Goal: Information Seeking & Learning: Find specific fact

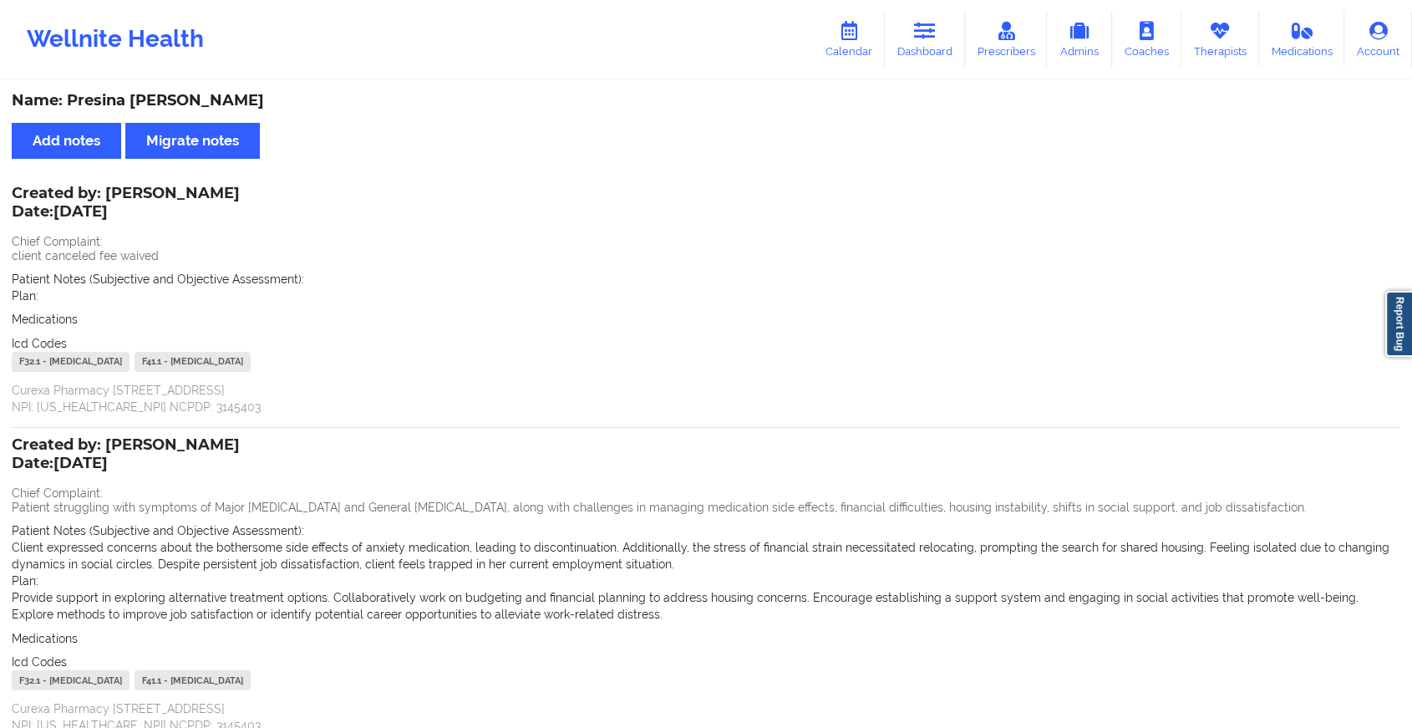
click at [932, 38] on icon at bounding box center [925, 31] width 22 height 18
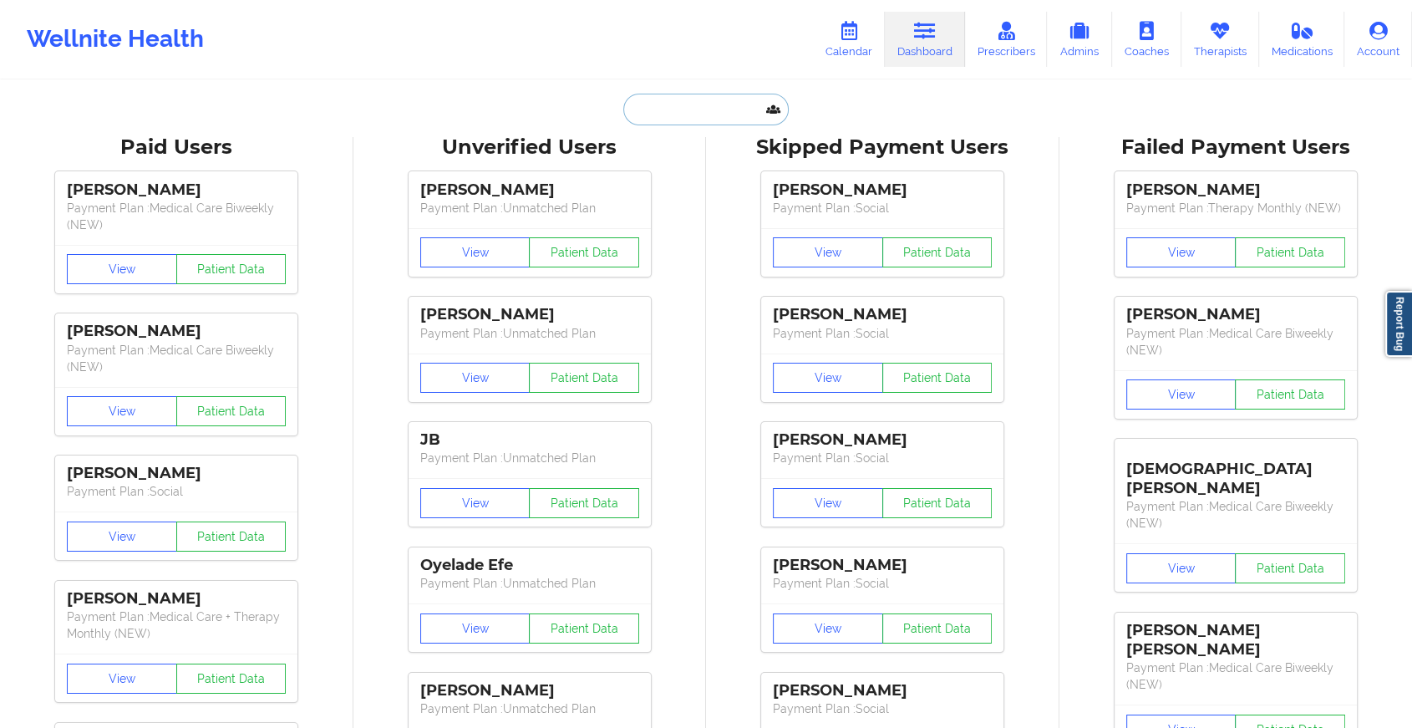
click at [679, 110] on input "text" at bounding box center [705, 110] width 165 height 32
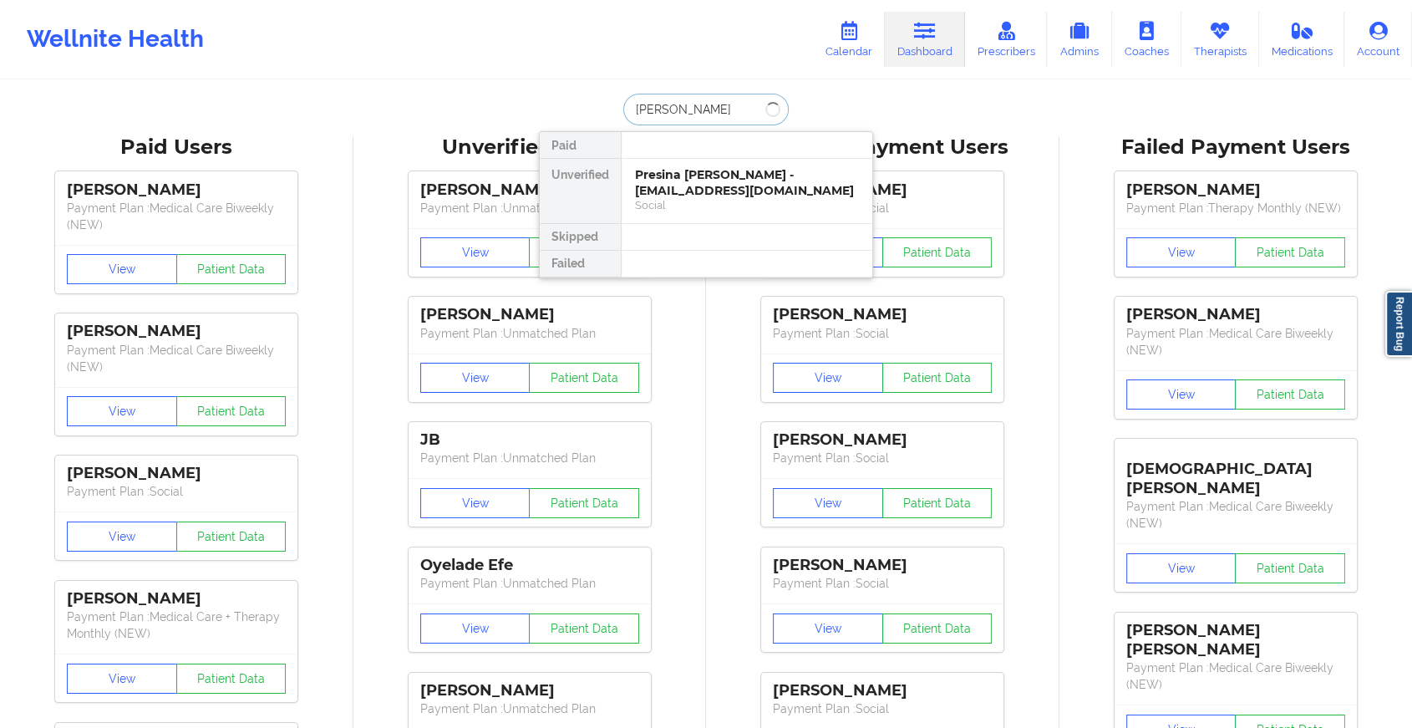
type input "[PERSON_NAME] da"
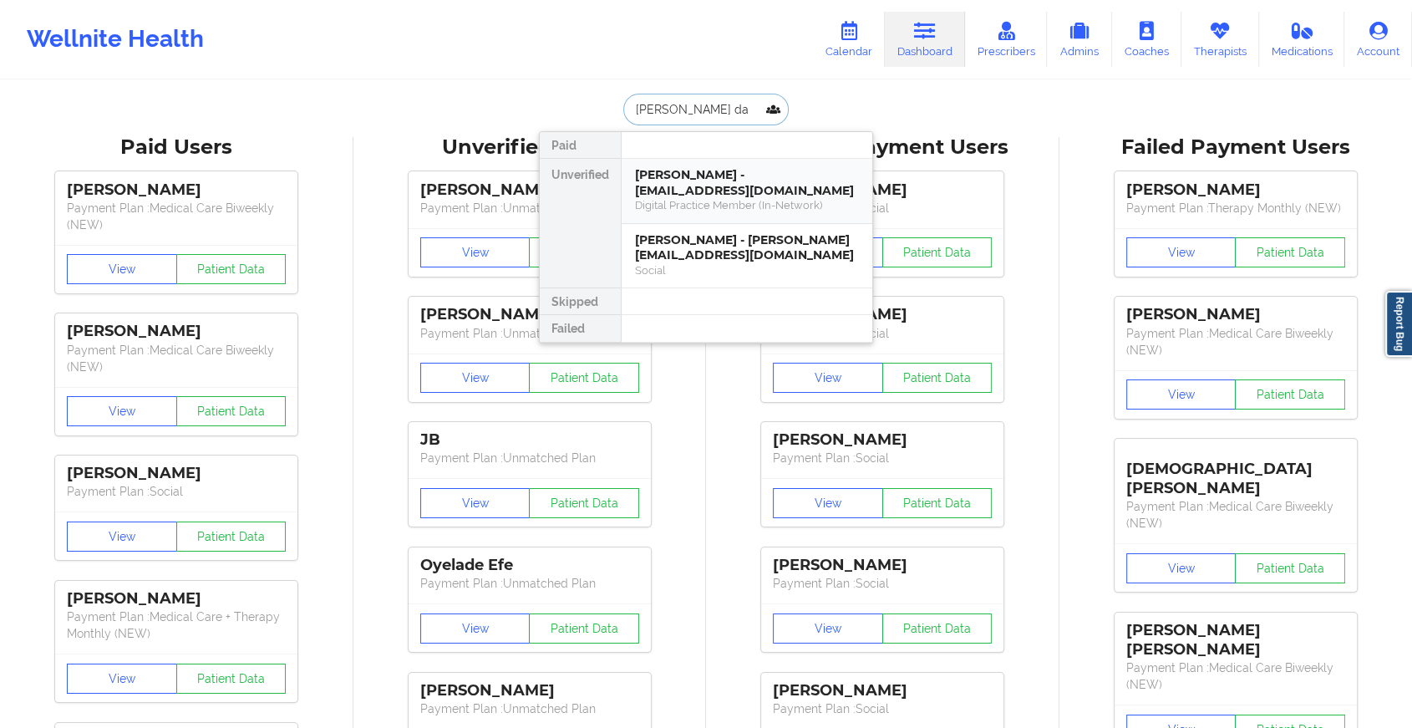
click at [829, 163] on div "[PERSON_NAME] - [EMAIL_ADDRESS][DOMAIN_NAME] Digital Practice Member (In-Networ…" at bounding box center [747, 191] width 251 height 65
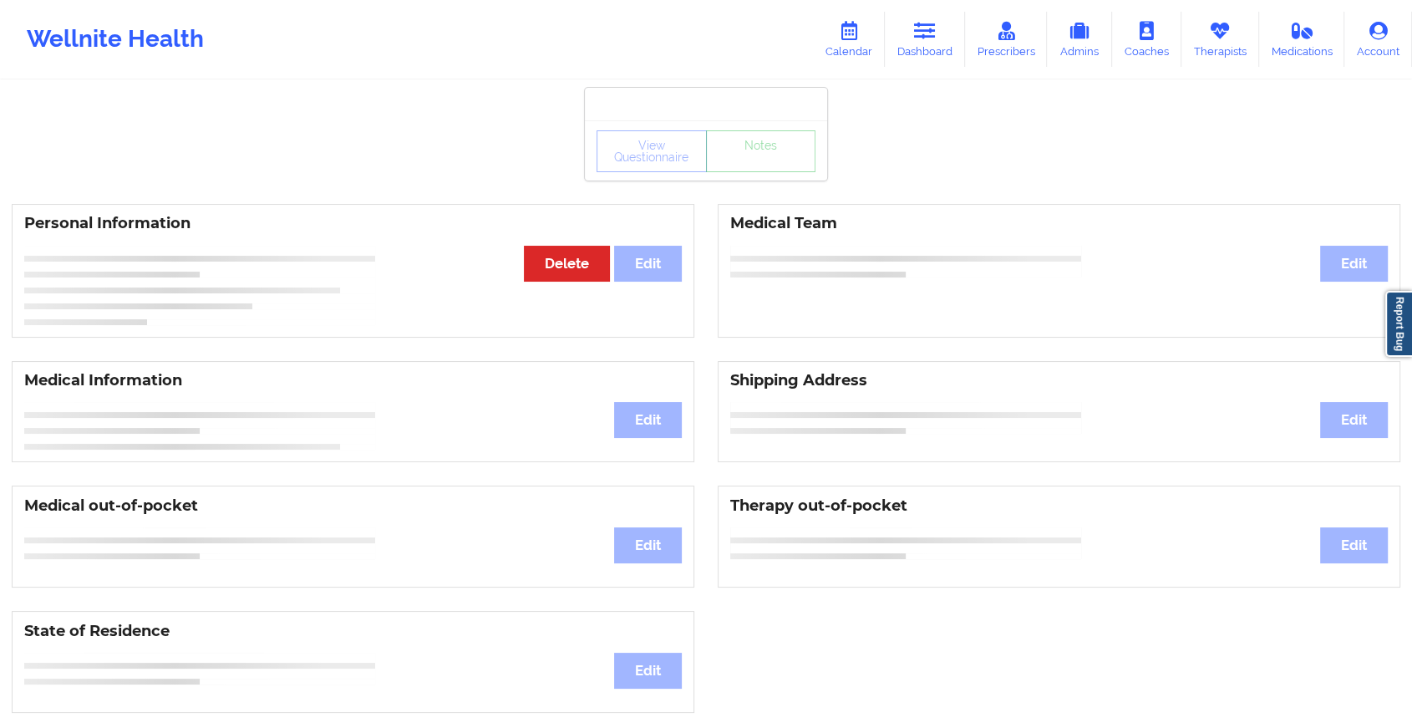
click at [735, 161] on div "View Questionnaire Notes" at bounding box center [706, 151] width 219 height 42
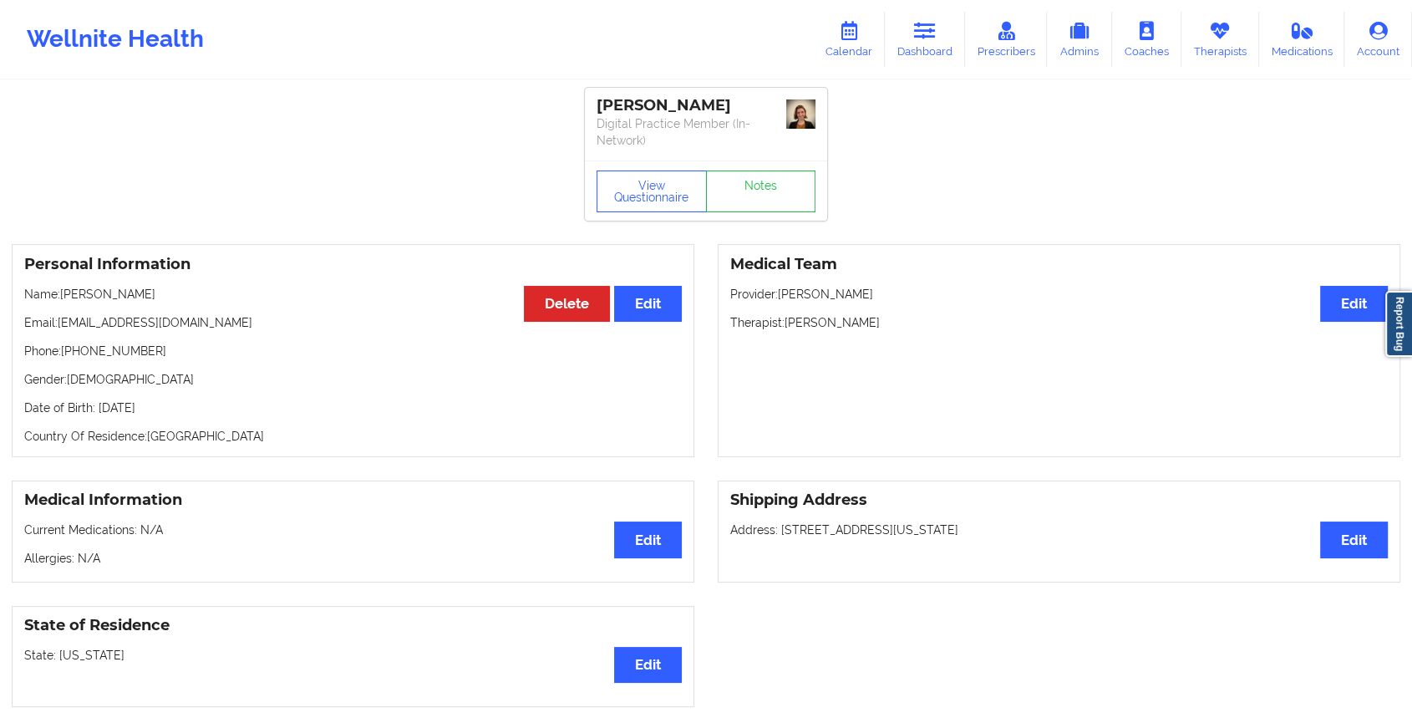
click at [735, 161] on div "View Questionnaire Notes" at bounding box center [706, 190] width 242 height 60
click at [735, 180] on link "Notes" at bounding box center [761, 191] width 110 height 42
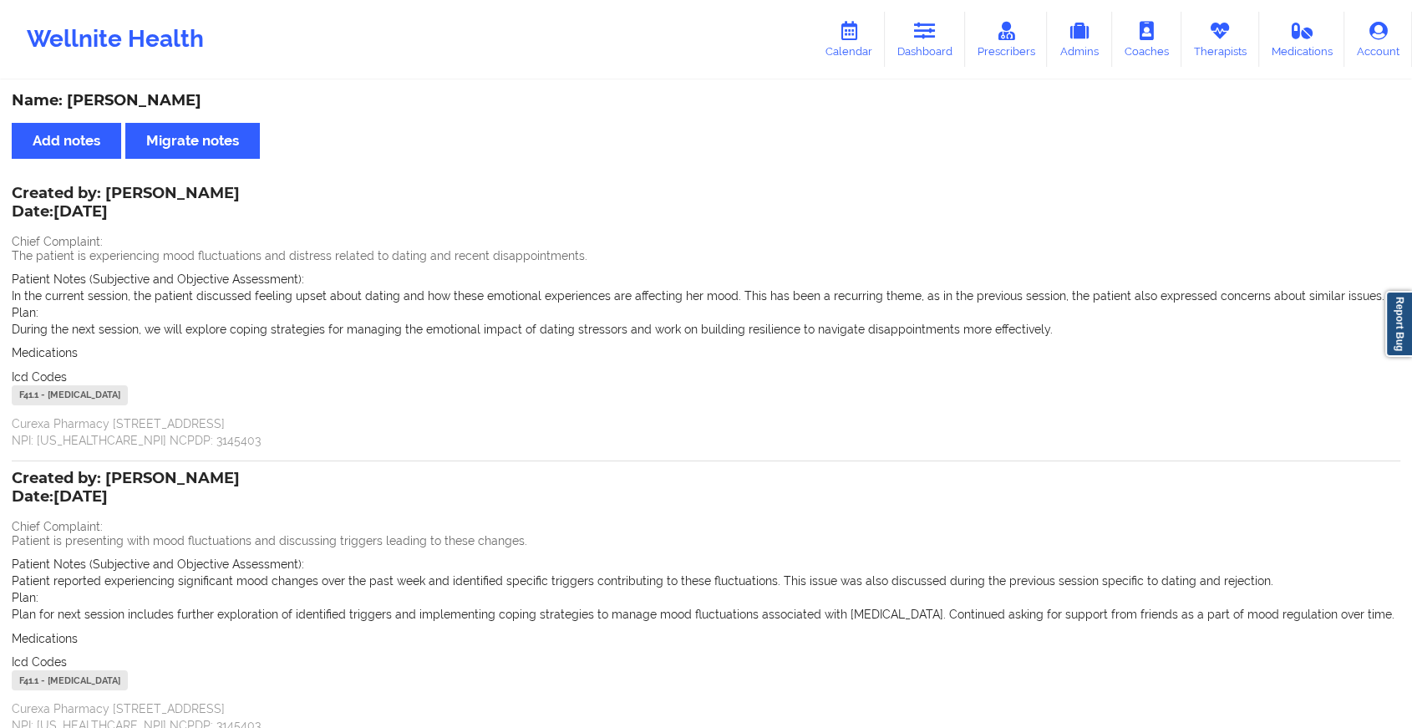
scroll to position [141, 0]
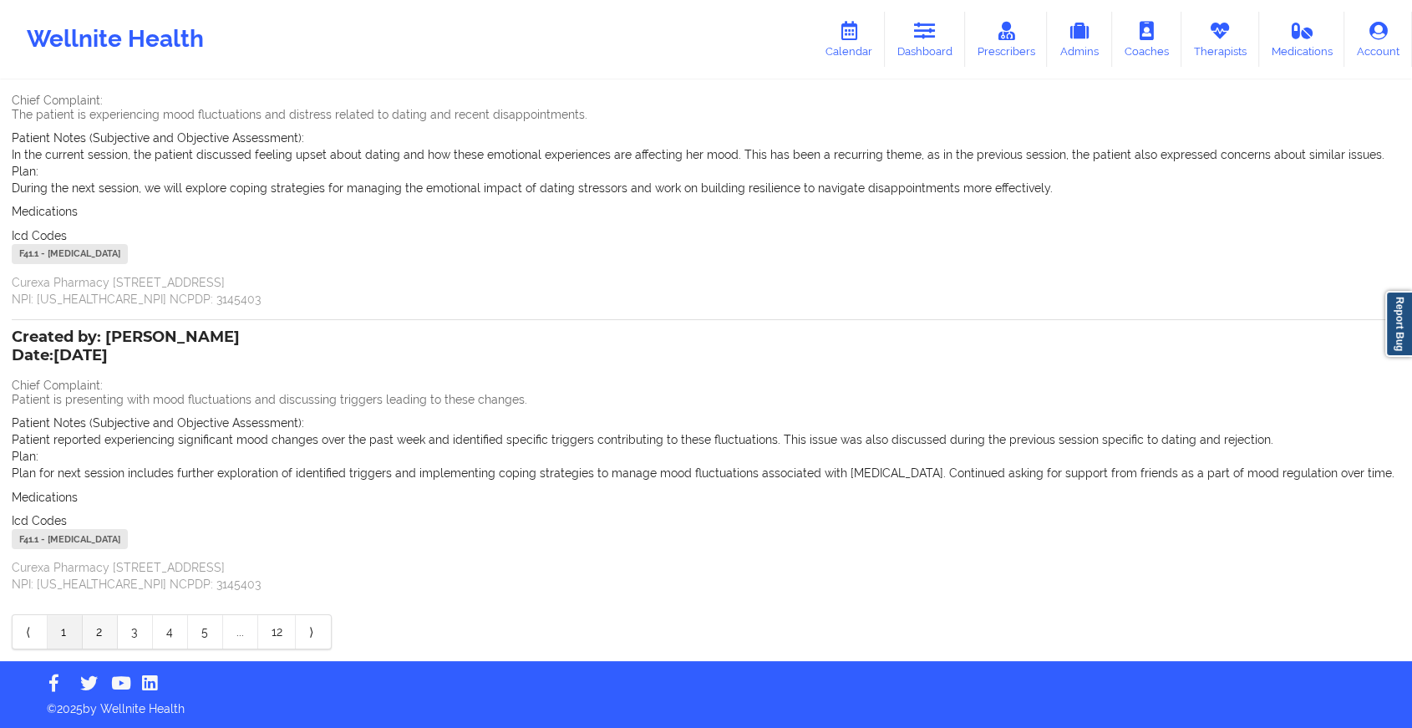
click at [114, 639] on link "2" at bounding box center [100, 631] width 35 height 33
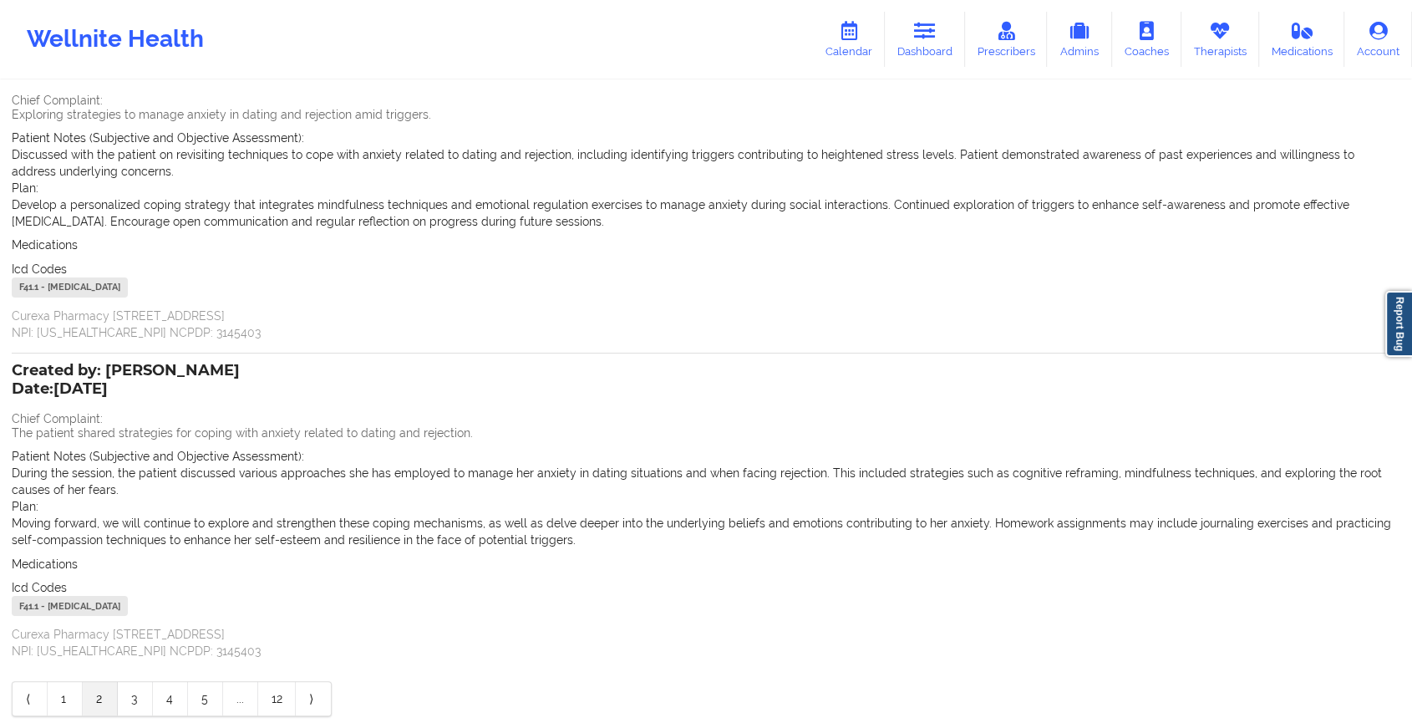
drag, startPoint x: 1257, startPoint y: 366, endPoint x: 1425, endPoint y: 298, distance: 181.1
click at [1411, 298] on html "Wellnite Health Calendar Dashboard Prescribers Admins Coaches Therapists Medica…" at bounding box center [706, 223] width 1412 height 728
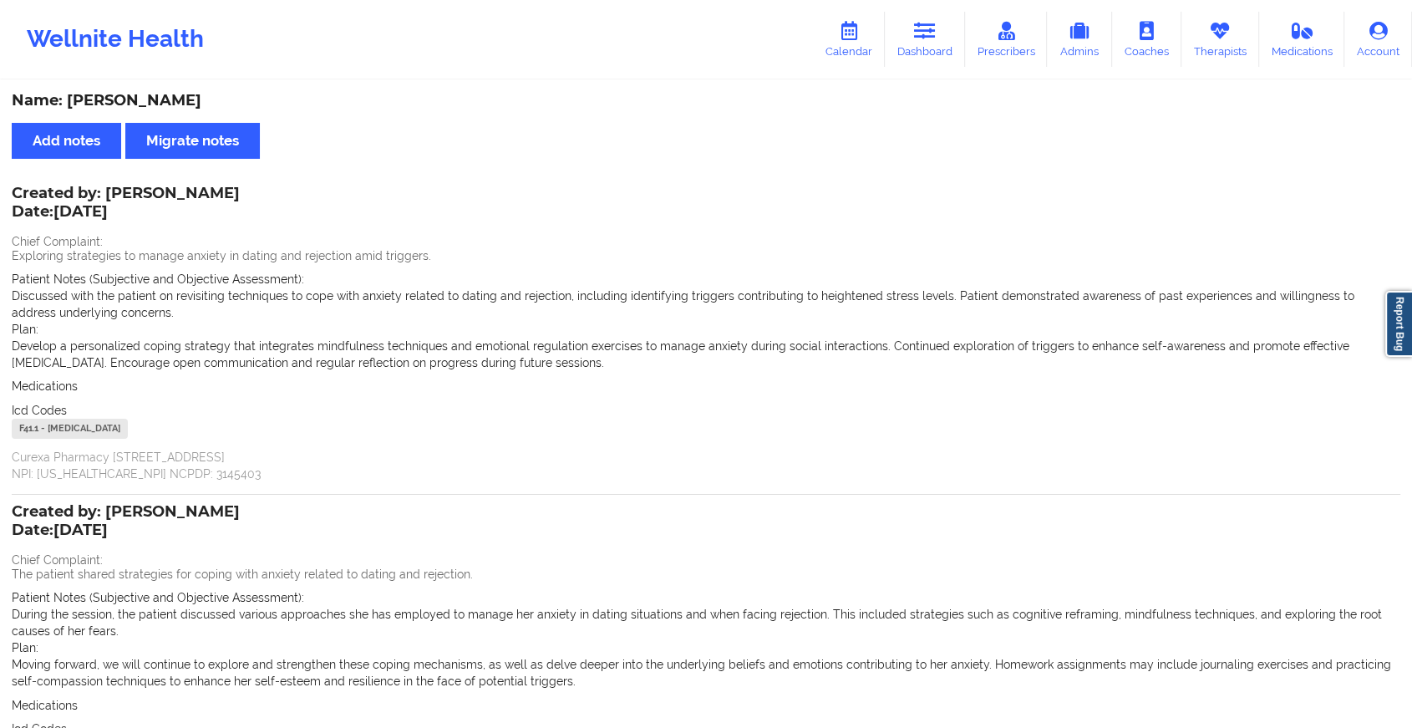
scroll to position [208, 0]
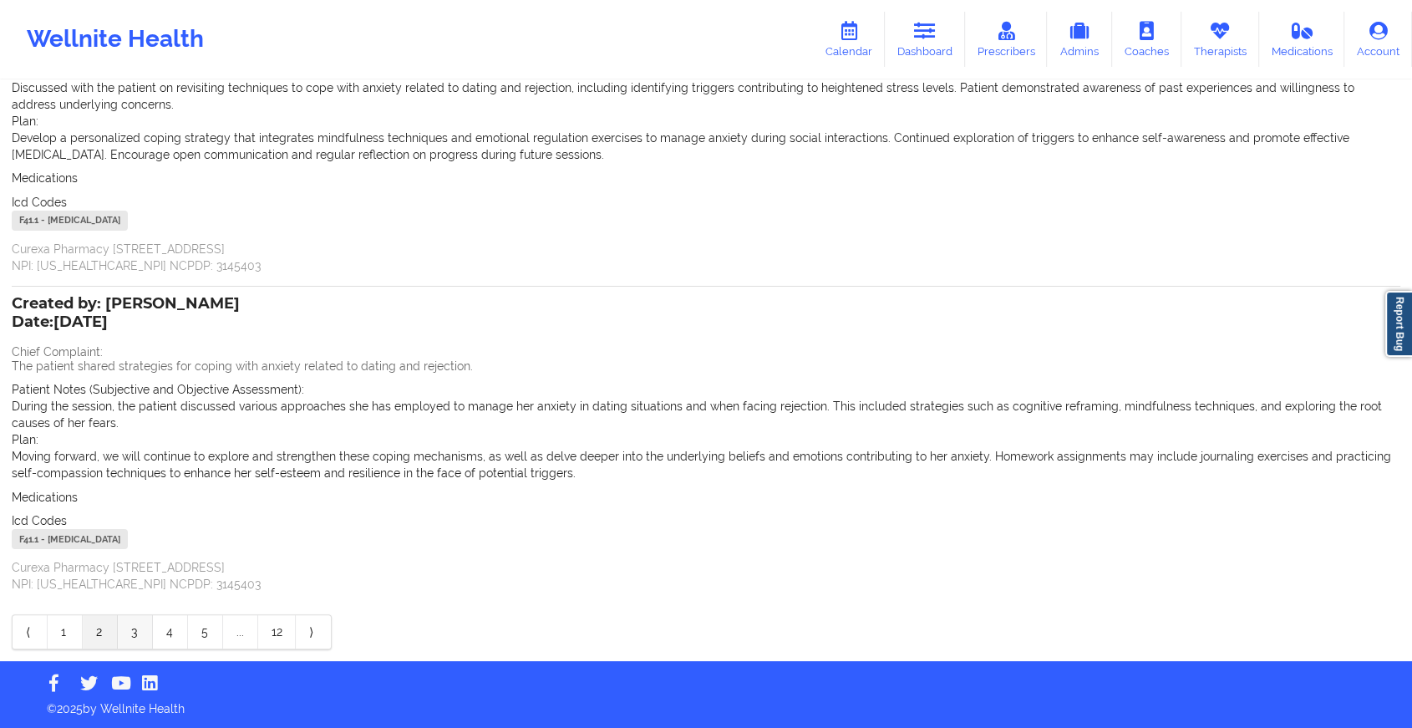
click at [126, 631] on link "3" at bounding box center [135, 631] width 35 height 33
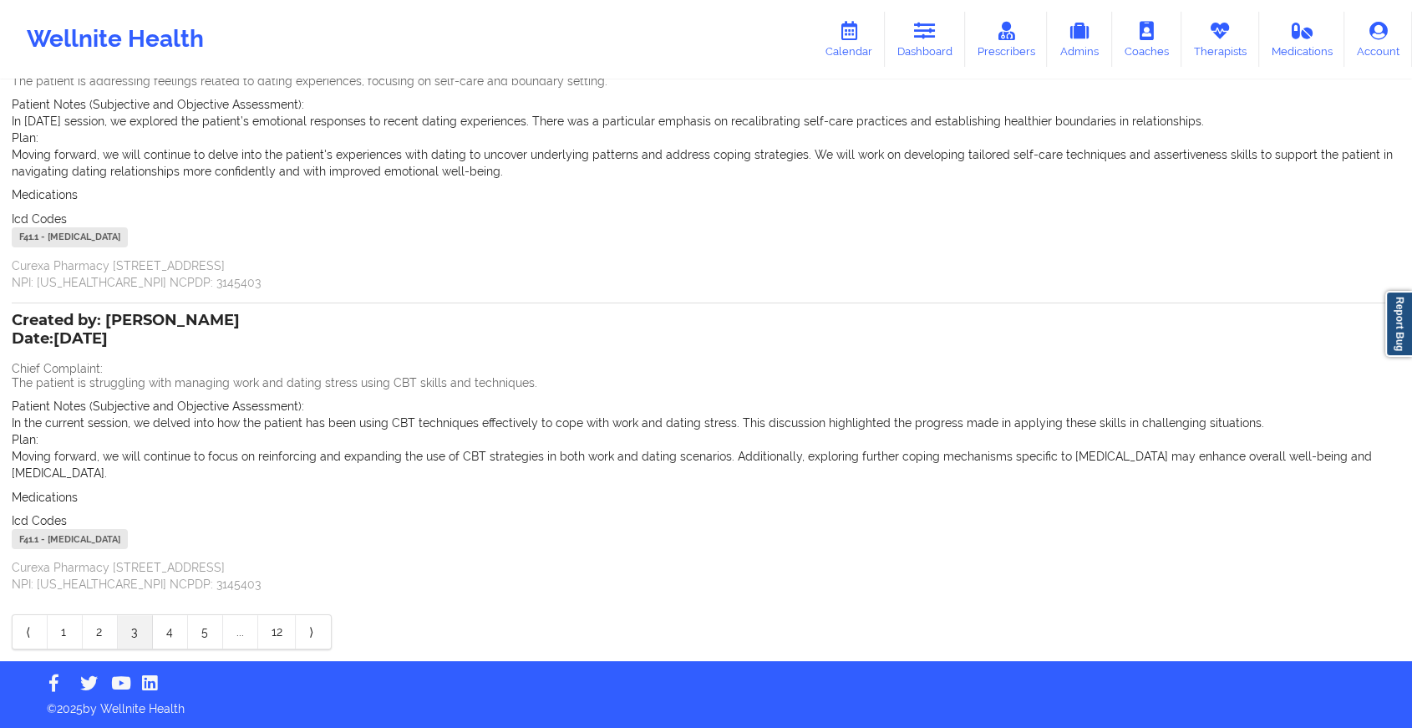
scroll to position [0, 0]
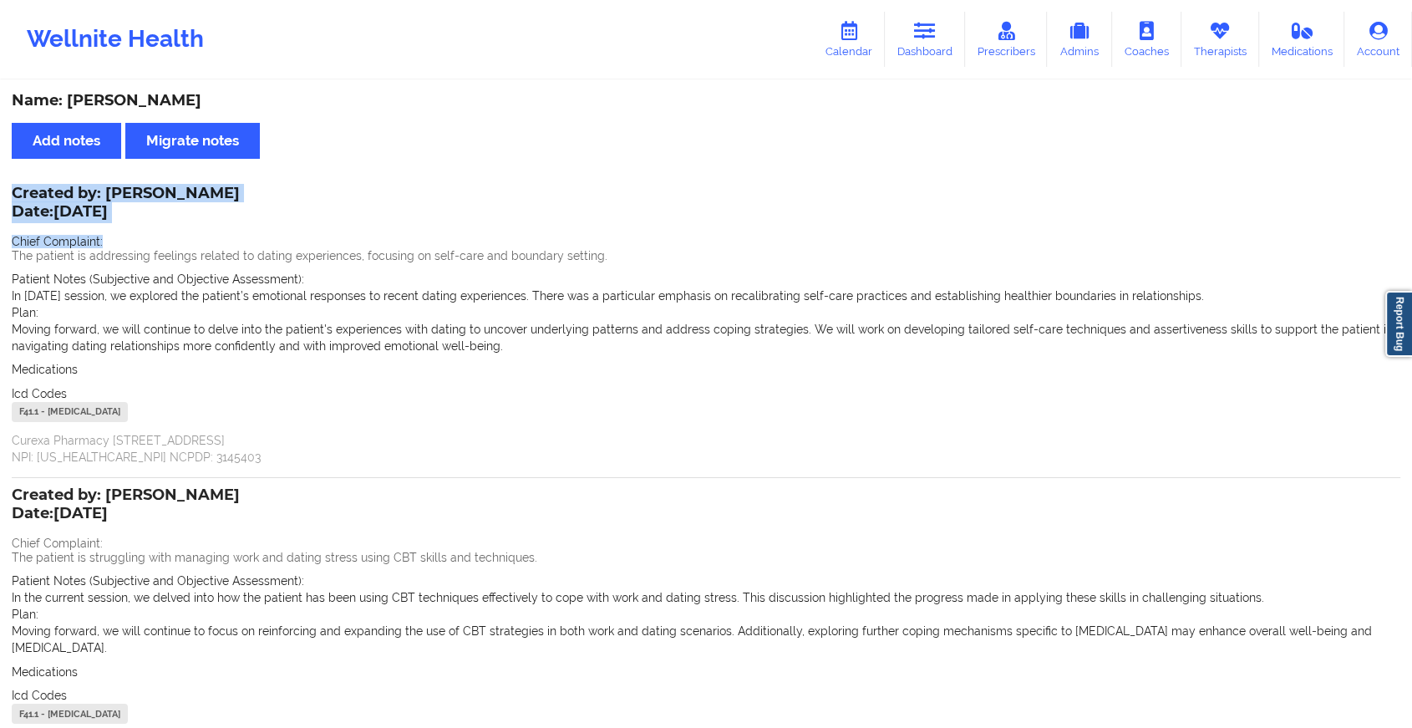
drag, startPoint x: 1409, startPoint y: 129, endPoint x: 1371, endPoint y: 201, distance: 81.1
click at [1371, 201] on div "Name: [PERSON_NAME] Add notes Migrate notes Created by: [PERSON_NAME] Date: [DA…" at bounding box center [706, 459] width 1412 height 754
